Goal: Transaction & Acquisition: Purchase product/service

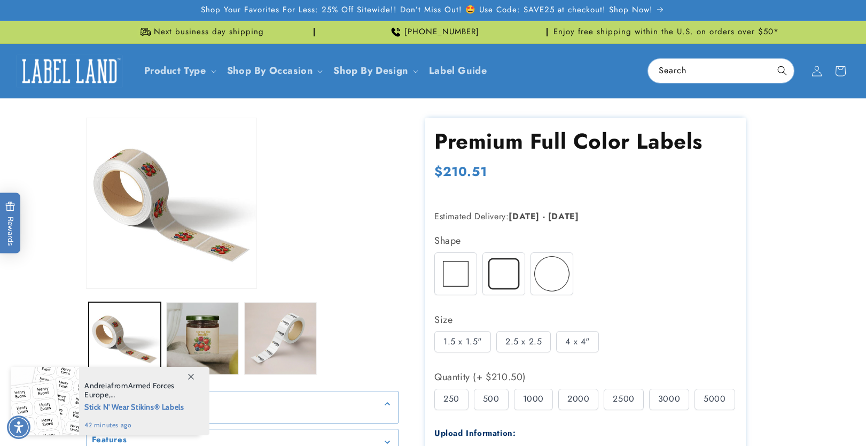
scroll to position [170, 0]
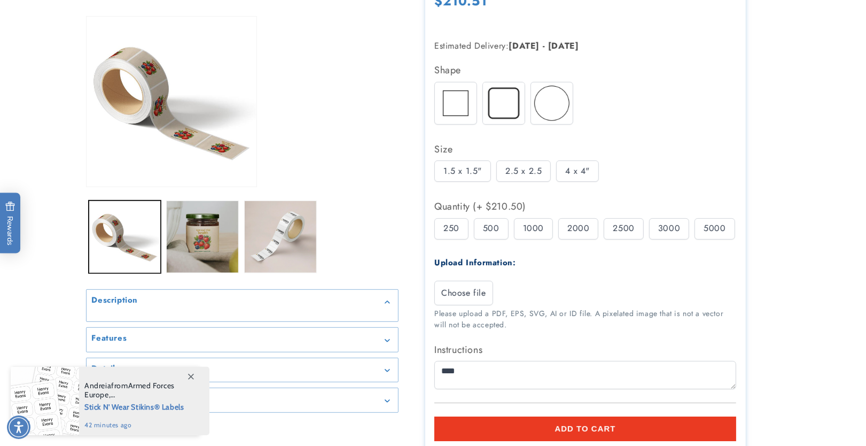
click at [440, 234] on div "250" at bounding box center [451, 228] width 34 height 21
click at [448, 230] on div "250" at bounding box center [451, 228] width 34 height 21
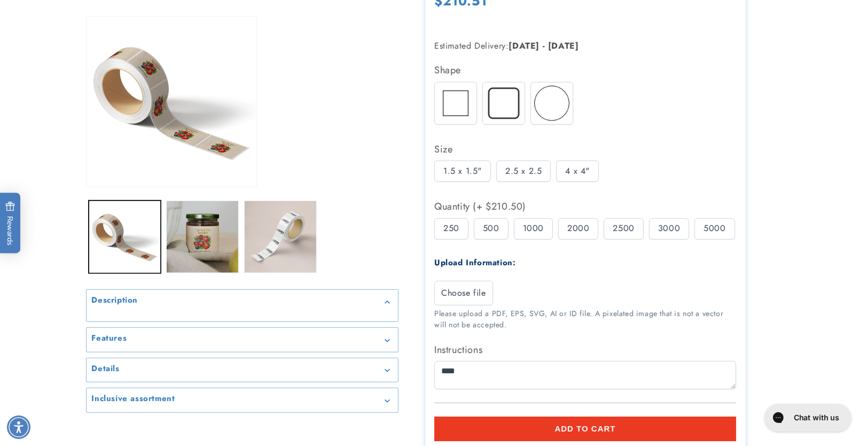
scroll to position [0, 0]
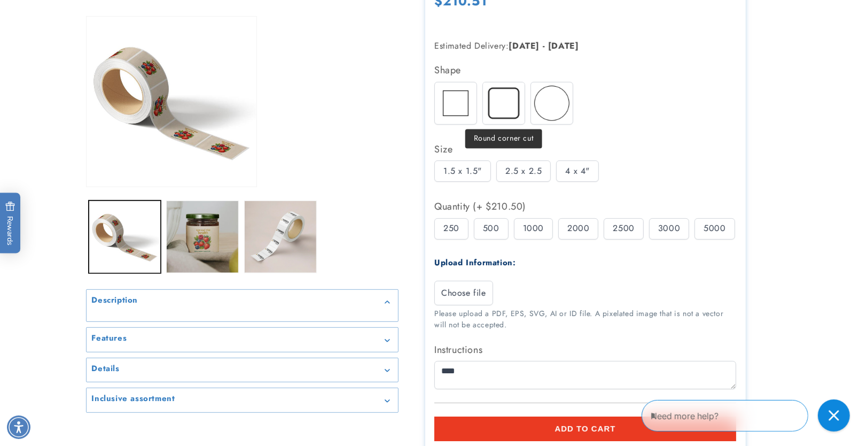
click at [503, 101] on img at bounding box center [504, 103] width 42 height 42
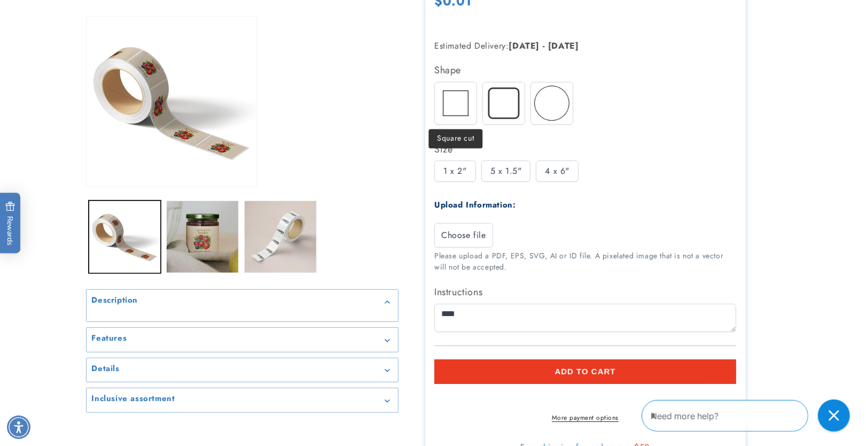
click at [455, 93] on img at bounding box center [456, 103] width 42 height 42
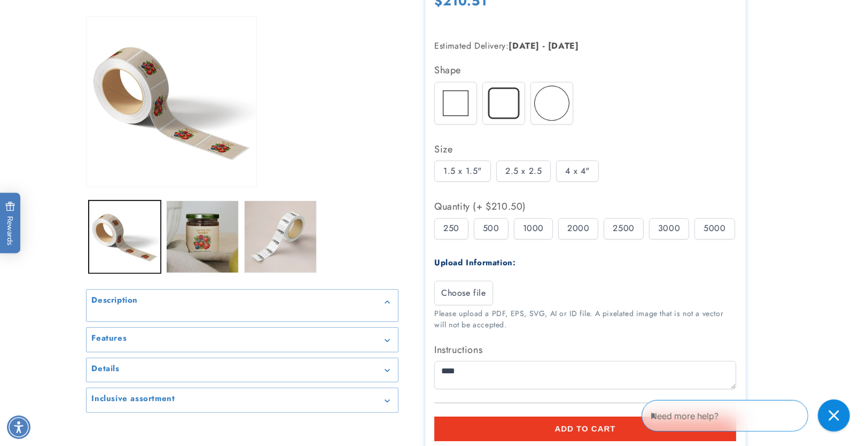
click at [493, 228] on div "500" at bounding box center [491, 228] width 35 height 21
click at [450, 223] on div "250" at bounding box center [451, 228] width 34 height 21
drag, startPoint x: 487, startPoint y: 229, endPoint x: 466, endPoint y: 231, distance: 20.4
click at [487, 230] on div "500" at bounding box center [491, 228] width 35 height 21
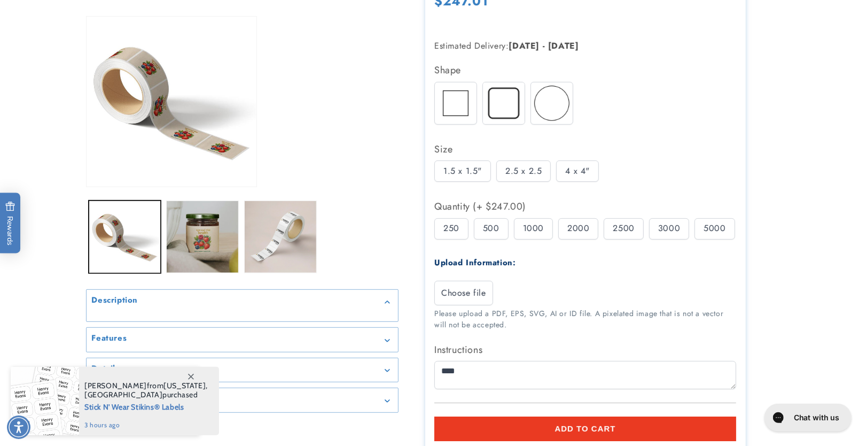
click at [441, 226] on div "250" at bounding box center [451, 228] width 34 height 21
click at [492, 229] on div "500" at bounding box center [491, 228] width 35 height 21
click at [532, 228] on div "1000" at bounding box center [533, 228] width 39 height 21
click at [581, 224] on div "2000" at bounding box center [578, 228] width 40 height 21
click at [462, 229] on div "250" at bounding box center [451, 228] width 34 height 21
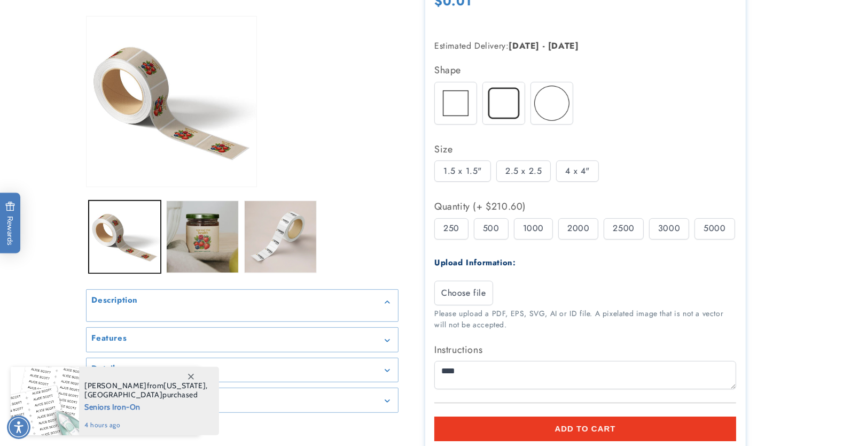
scroll to position [170, 0]
